Goal: Task Accomplishment & Management: Manage account settings

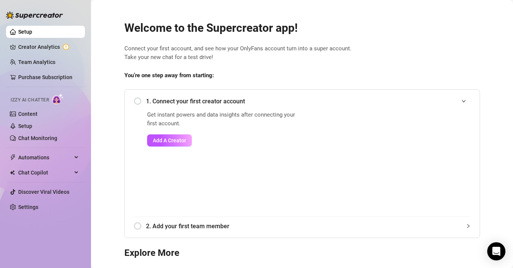
click at [138, 102] on div "1. Connect your first creator account" at bounding box center [302, 101] width 337 height 19
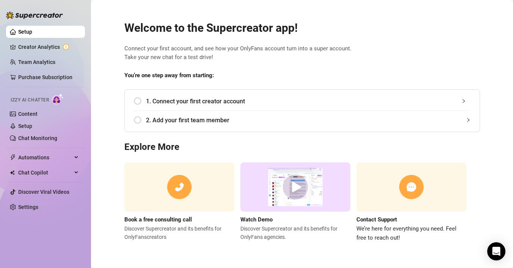
click at [139, 100] on div "1. Connect your first creator account" at bounding box center [302, 101] width 337 height 19
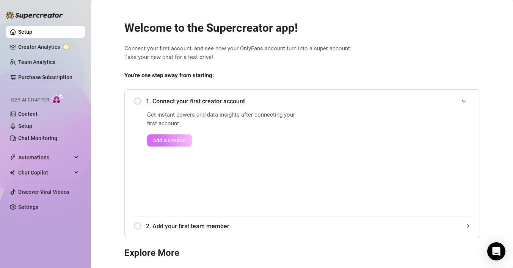
click at [167, 140] on span "Add A Creator" at bounding box center [169, 141] width 33 height 6
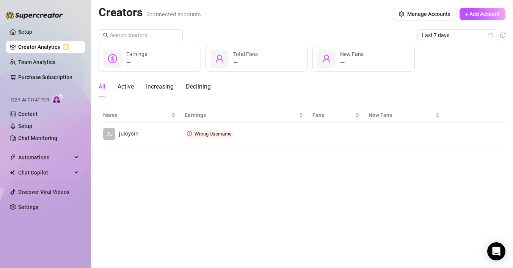
click at [218, 58] on icon "user" at bounding box center [220, 59] width 8 height 8
click at [432, 16] on span "Manage Accounts" at bounding box center [428, 14] width 43 height 6
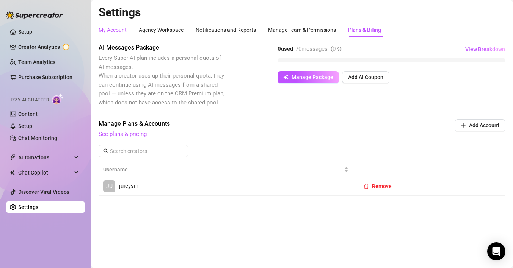
click at [115, 31] on div "My Account" at bounding box center [113, 30] width 28 height 8
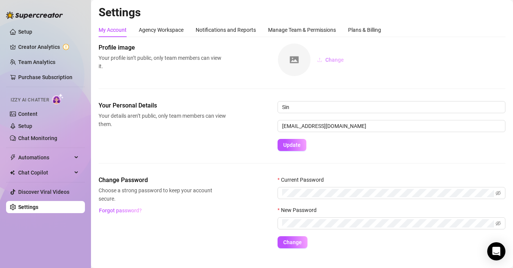
click at [330, 60] on span "Change" at bounding box center [334, 60] width 19 height 6
click at [58, 102] on img at bounding box center [58, 99] width 12 height 11
click at [294, 60] on img at bounding box center [294, 60] width 33 height 33
click at [321, 61] on icon "upload" at bounding box center [319, 60] width 5 height 4
click at [320, 60] on icon "upload" at bounding box center [319, 60] width 5 height 4
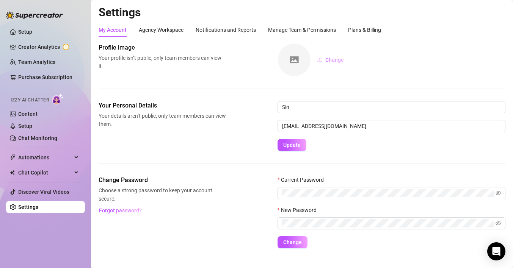
click at [323, 62] on button "Change" at bounding box center [330, 60] width 39 height 12
click at [294, 63] on img at bounding box center [294, 60] width 33 height 33
click at [292, 59] on img at bounding box center [294, 60] width 33 height 33
click at [319, 58] on icon "upload" at bounding box center [319, 59] width 5 height 5
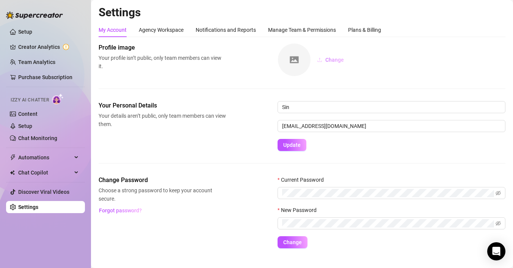
click at [321, 58] on icon "upload" at bounding box center [319, 59] width 5 height 5
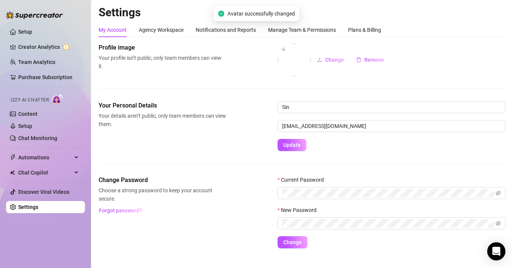
click at [298, 64] on img at bounding box center [294, 60] width 33 height 33
click at [301, 54] on img at bounding box center [294, 60] width 33 height 33
click at [291, 57] on img at bounding box center [294, 60] width 33 height 33
drag, startPoint x: 291, startPoint y: 57, endPoint x: 290, endPoint y: 66, distance: 8.4
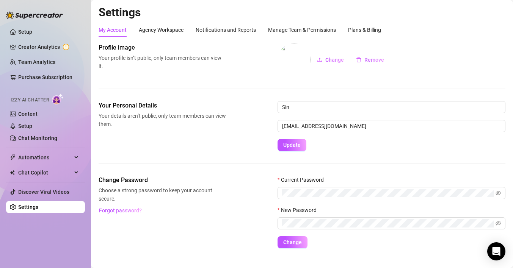
click at [290, 65] on img at bounding box center [294, 60] width 33 height 33
click at [46, 100] on span "Izzy AI Chatter" at bounding box center [30, 100] width 38 height 7
click at [31, 112] on link "Content" at bounding box center [27, 114] width 19 height 6
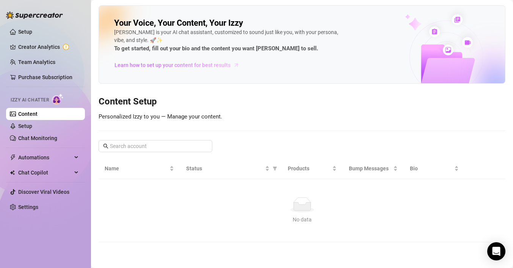
click at [178, 66] on span "Learn how to set up your content for best results" at bounding box center [173, 65] width 116 height 8
click at [35, 63] on link "Team Analytics" at bounding box center [36, 62] width 37 height 6
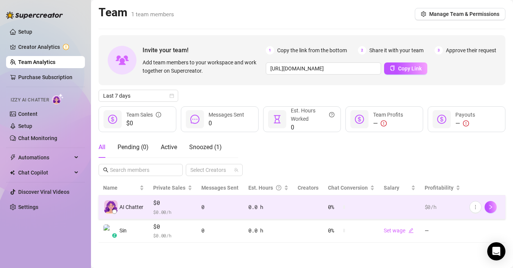
click at [116, 213] on div at bounding box center [114, 212] width 5 height 5
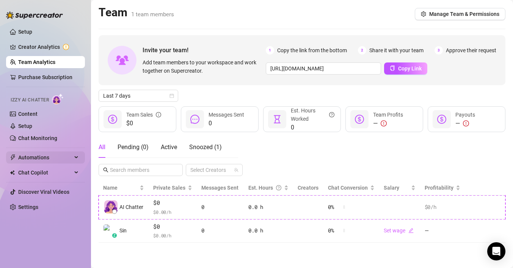
click at [49, 157] on span "Automations" at bounding box center [45, 158] width 54 height 12
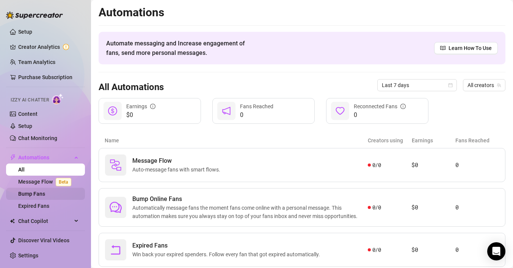
click at [45, 191] on link "Bump Fans" at bounding box center [31, 194] width 27 height 6
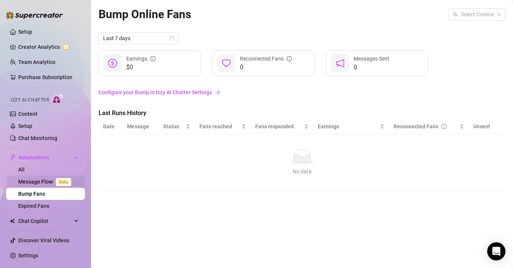
click at [39, 180] on link "Message Flow Beta" at bounding box center [46, 182] width 56 height 6
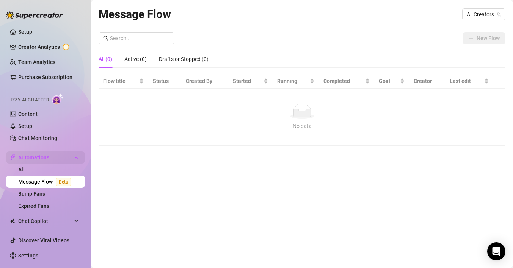
click at [36, 158] on span "Automations" at bounding box center [45, 158] width 54 height 12
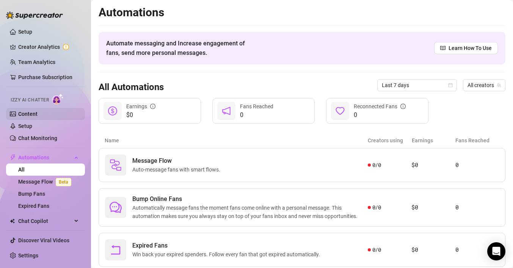
click at [33, 114] on link "Content" at bounding box center [27, 114] width 19 height 6
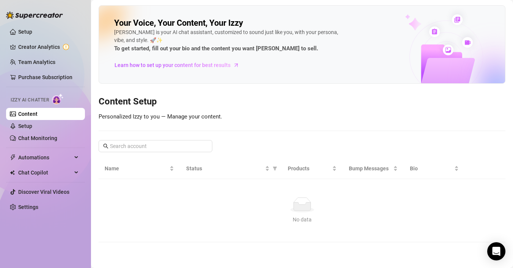
click at [301, 208] on icon at bounding box center [301, 207] width 17 height 8
click at [26, 32] on link "Setup" at bounding box center [25, 32] width 14 height 6
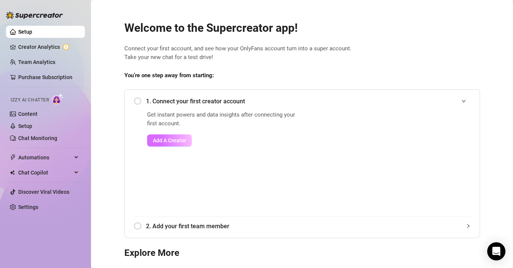
click at [166, 141] on span "Add A Creator" at bounding box center [169, 141] width 33 height 6
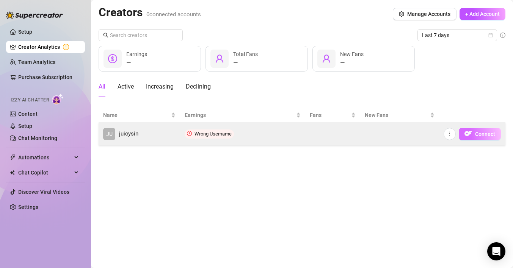
click at [473, 136] on button "Connect" at bounding box center [480, 134] width 42 height 12
click at [472, 135] on button "Connect" at bounding box center [480, 134] width 42 height 12
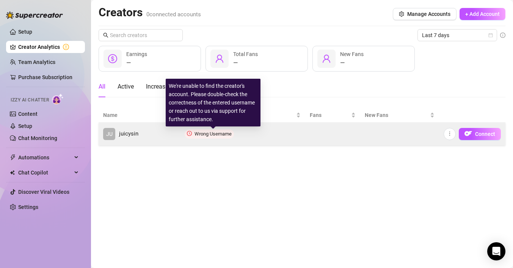
click at [212, 135] on span "Wrong Username" at bounding box center [213, 134] width 37 height 6
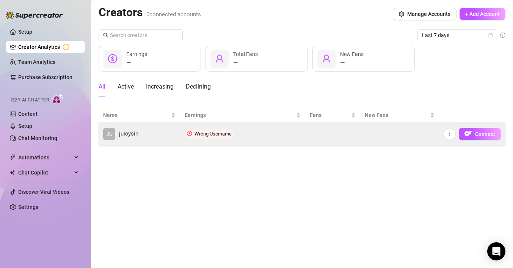
click at [189, 134] on icon "clock-circle" at bounding box center [189, 133] width 5 height 5
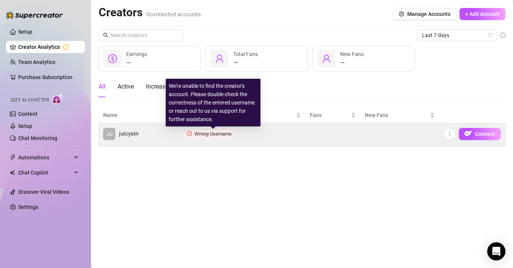
click at [205, 136] on span "Wrong Username" at bounding box center [213, 134] width 37 height 6
click at [207, 135] on span "Wrong Username" at bounding box center [213, 134] width 37 height 6
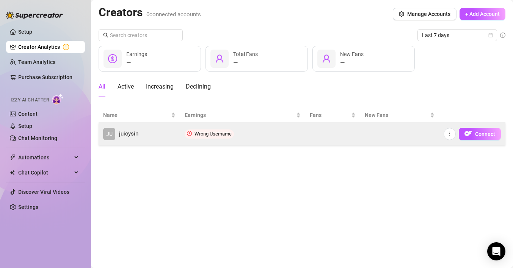
click at [140, 133] on link "JU juicysin" at bounding box center [139, 134] width 72 height 12
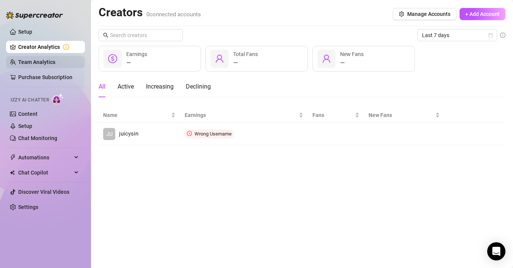
click at [47, 61] on link "Team Analytics" at bounding box center [36, 62] width 37 height 6
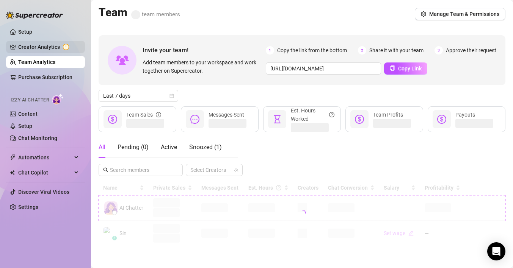
click at [59, 48] on link "Creator Analytics" at bounding box center [48, 47] width 61 height 12
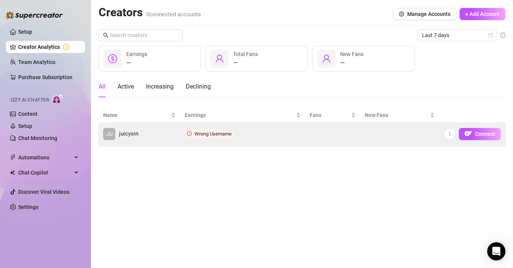
click at [191, 135] on icon "clock-circle" at bounding box center [189, 133] width 5 height 5
click at [450, 135] on icon "more" at bounding box center [449, 133] width 5 height 5
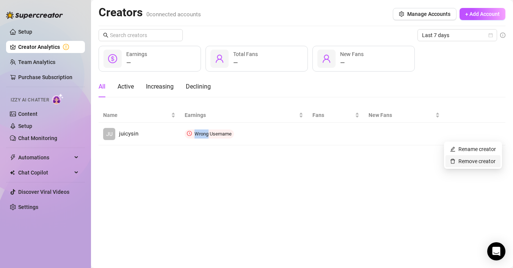
click at [455, 160] on link "Remove creator" at bounding box center [473, 161] width 46 height 6
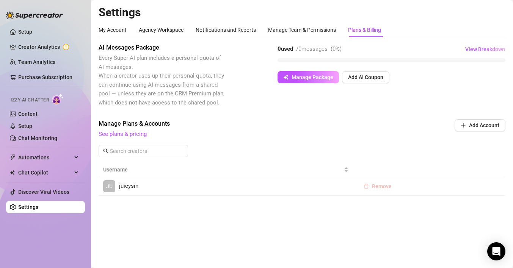
click at [379, 187] on span "Remove" at bounding box center [382, 187] width 20 height 6
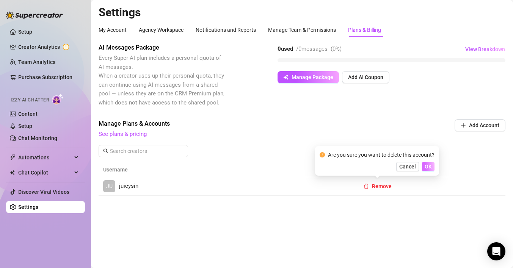
click at [426, 166] on span "OK" at bounding box center [428, 167] width 7 height 6
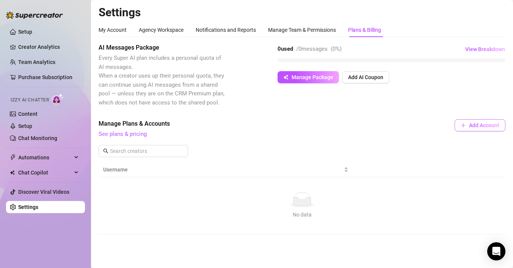
click at [475, 126] on span "Add Account" at bounding box center [484, 125] width 30 height 6
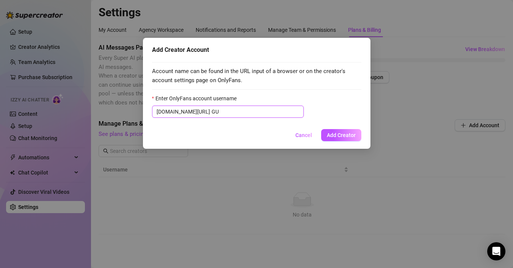
type input "G"
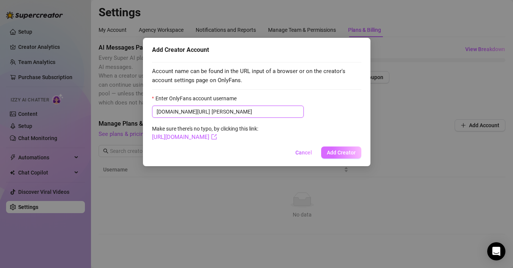
type input "Simone"
click at [340, 151] on span "Add Creator" at bounding box center [341, 153] width 29 height 6
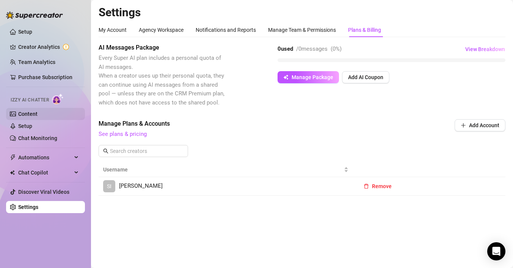
click at [34, 112] on link "Content" at bounding box center [27, 114] width 19 height 6
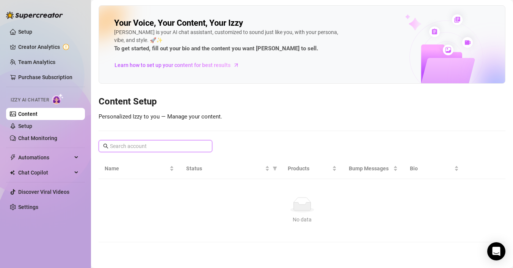
click at [134, 147] on input "text" at bounding box center [156, 146] width 92 height 8
click at [105, 147] on icon "search" at bounding box center [106, 146] width 5 height 5
click at [145, 146] on input "adult" at bounding box center [156, 146] width 92 height 8
type input "adult stuff"
click at [172, 144] on input "adult stuff" at bounding box center [156, 146] width 92 height 8
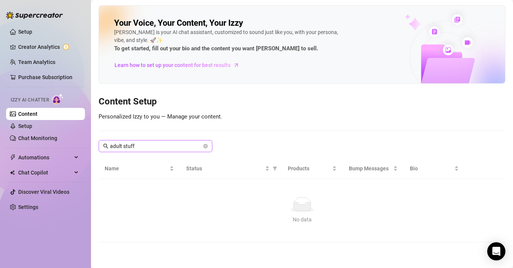
click at [105, 147] on icon "search" at bounding box center [105, 146] width 5 height 5
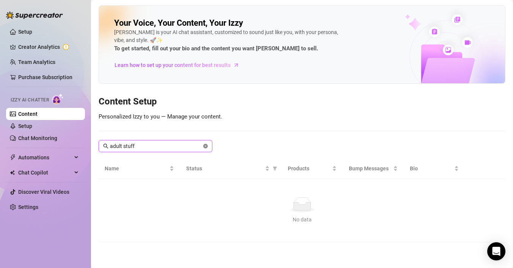
click at [204, 145] on icon "close-circle" at bounding box center [205, 146] width 5 height 5
click at [177, 65] on span "Learn how to set up your content for best results" at bounding box center [173, 65] width 116 height 8
click at [19, 49] on link "Creator Analytics" at bounding box center [48, 47] width 61 height 12
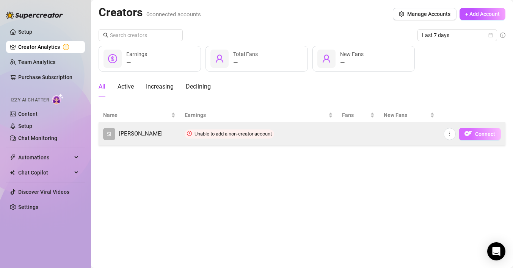
click at [482, 133] on span "Connect" at bounding box center [485, 134] width 20 height 6
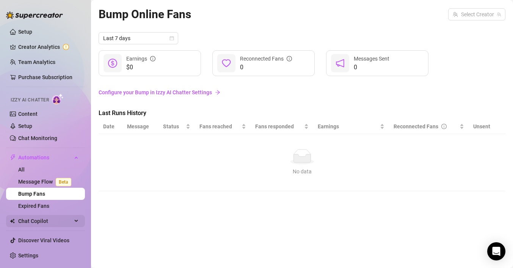
click at [60, 217] on span "Chat Copilot" at bounding box center [45, 221] width 54 height 12
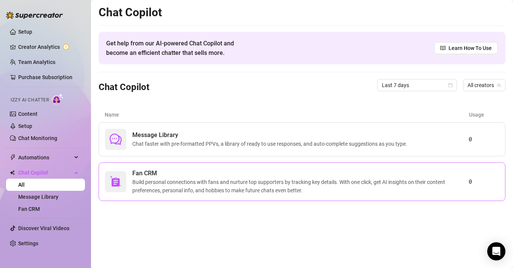
click at [120, 186] on img at bounding box center [116, 182] width 12 height 12
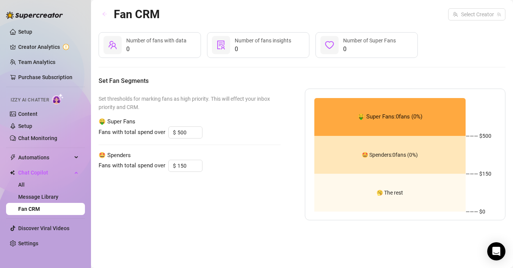
click at [103, 15] on icon "arrow-left" at bounding box center [104, 13] width 5 height 5
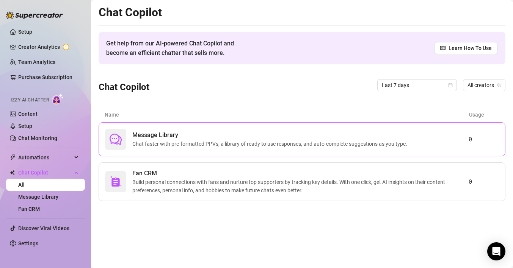
click at [142, 140] on span "Chat faster with pre-formatted PPVs, a library of ready to use responses, and a…" at bounding box center [271, 144] width 278 height 8
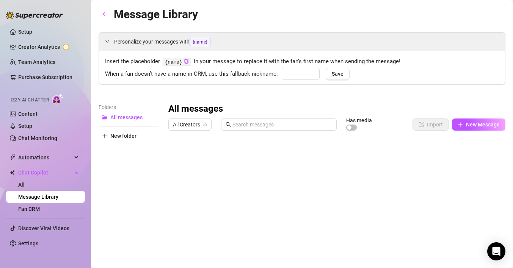
type input "babe"
click at [27, 129] on link "Setup" at bounding box center [25, 126] width 14 height 6
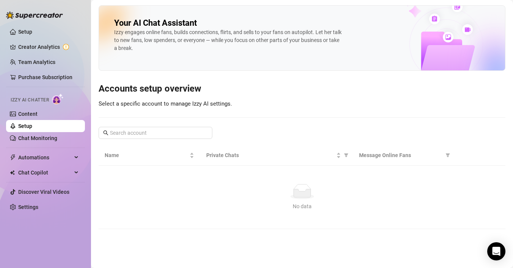
click at [44, 99] on span "Izzy AI Chatter" at bounding box center [30, 100] width 38 height 7
click at [58, 100] on img at bounding box center [58, 99] width 12 height 11
click at [46, 99] on span "Izzy AI Chatter" at bounding box center [30, 100] width 38 height 7
click at [41, 139] on link "Chat Monitoring" at bounding box center [37, 138] width 39 height 6
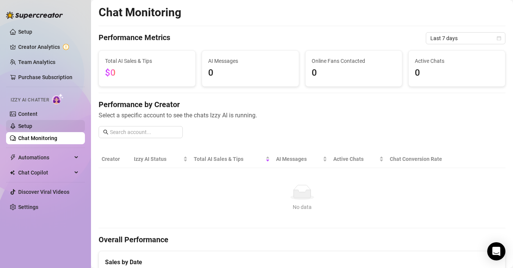
click at [31, 127] on link "Setup" at bounding box center [25, 126] width 14 height 6
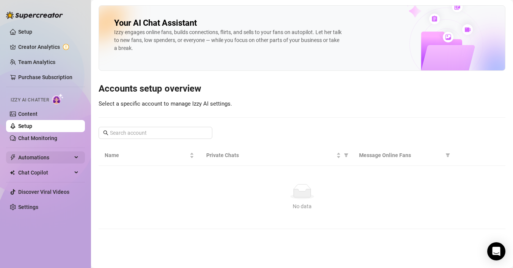
click at [42, 156] on span "Automations" at bounding box center [45, 158] width 54 height 12
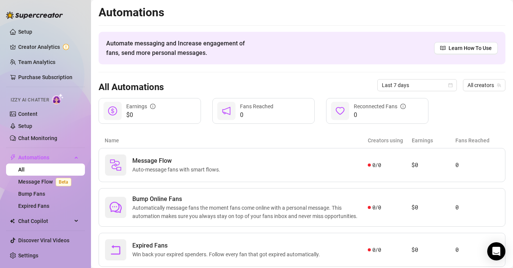
click at [504, 134] on div "Name Creators using Earnings Fans Reached" at bounding box center [302, 140] width 407 height 15
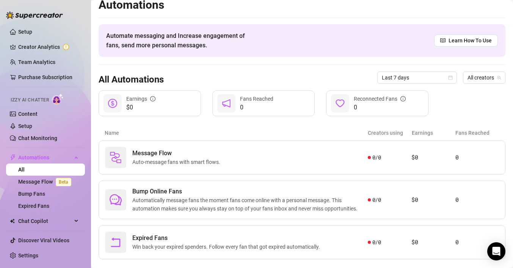
scroll to position [6, 0]
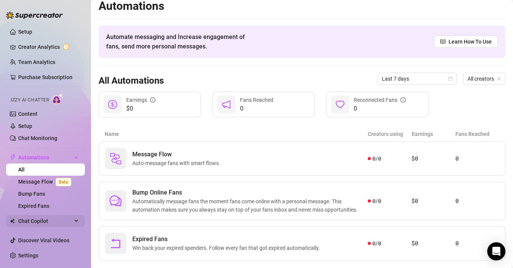
click at [77, 221] on icon at bounding box center [77, 221] width 4 height 0
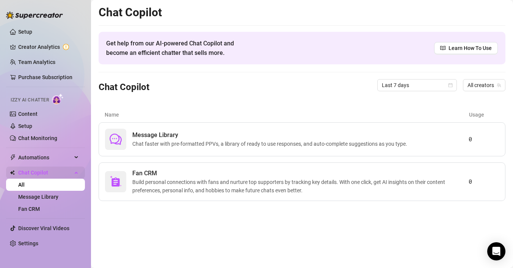
click at [31, 176] on span "Chat Copilot" at bounding box center [45, 173] width 54 height 12
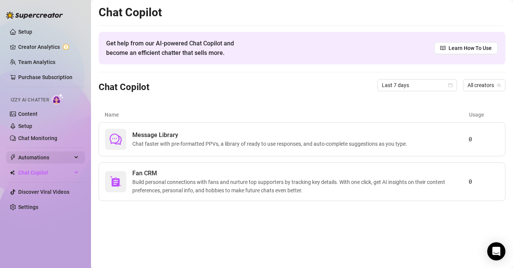
click at [31, 161] on span "Automations" at bounding box center [45, 158] width 54 height 12
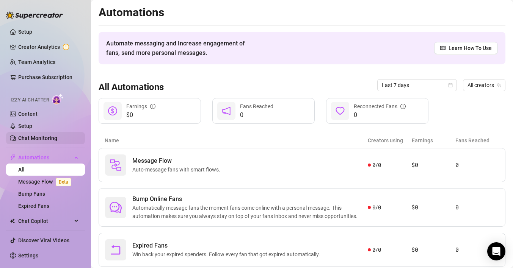
click at [42, 139] on link "Chat Monitoring" at bounding box center [37, 138] width 39 height 6
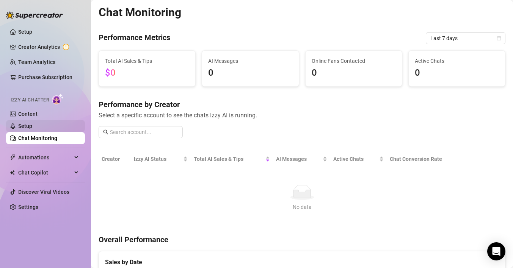
click at [30, 128] on link "Setup" at bounding box center [25, 126] width 14 height 6
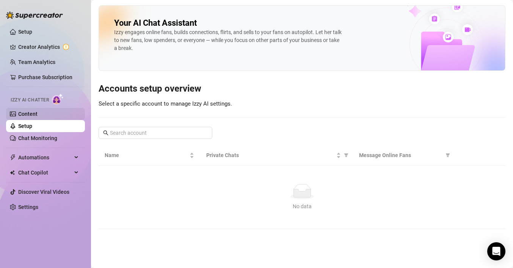
click at [28, 113] on link "Content" at bounding box center [27, 114] width 19 height 6
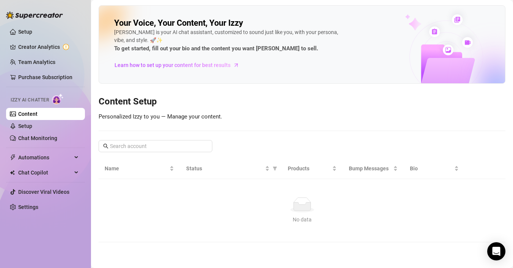
click at [28, 113] on link "Content" at bounding box center [27, 114] width 19 height 6
click at [38, 208] on link "Settings" at bounding box center [28, 207] width 20 height 6
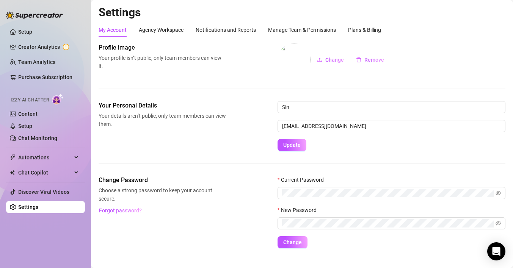
click at [288, 66] on img at bounding box center [294, 60] width 33 height 33
drag, startPoint x: 301, startPoint y: 110, endPoint x: 264, endPoint y: 107, distance: 36.9
click at [264, 106] on div "Your Personal Details Your details aren’t public, only team members can view th…" at bounding box center [302, 126] width 407 height 50
